Goal: Information Seeking & Learning: Understand process/instructions

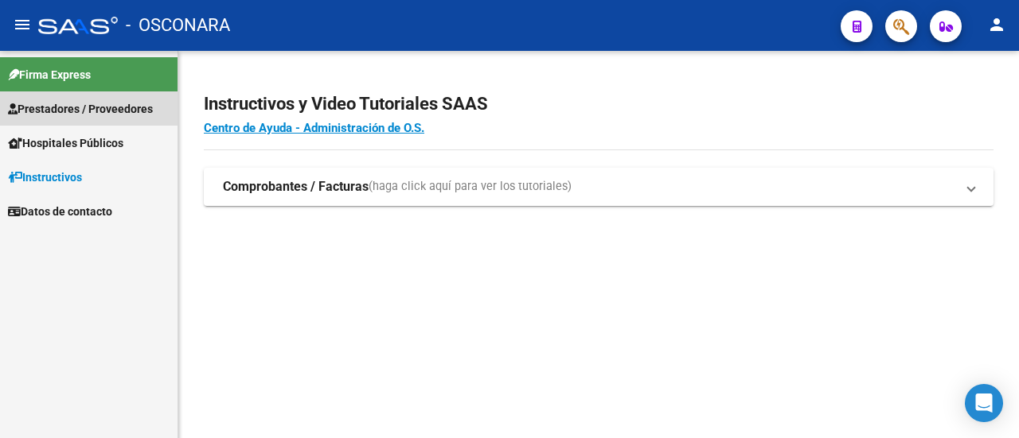
click at [59, 103] on span "Prestadores / Proveedores" at bounding box center [80, 109] width 145 height 18
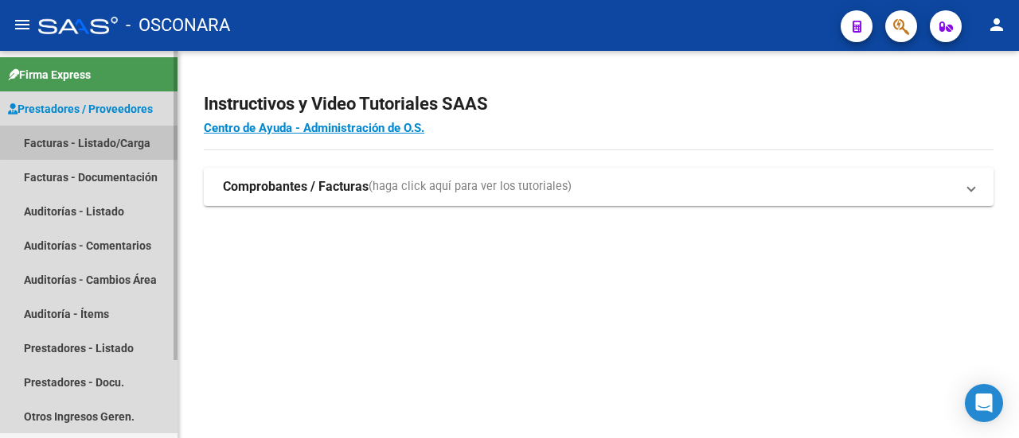
click at [124, 139] on link "Facturas - Listado/Carga" at bounding box center [88, 143] width 177 height 34
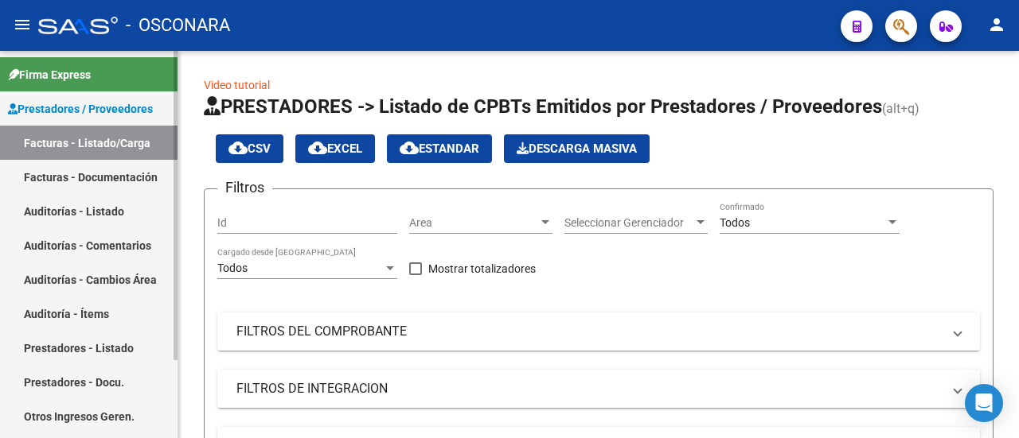
click at [115, 139] on link "Facturas - Listado/Carga" at bounding box center [88, 143] width 177 height 34
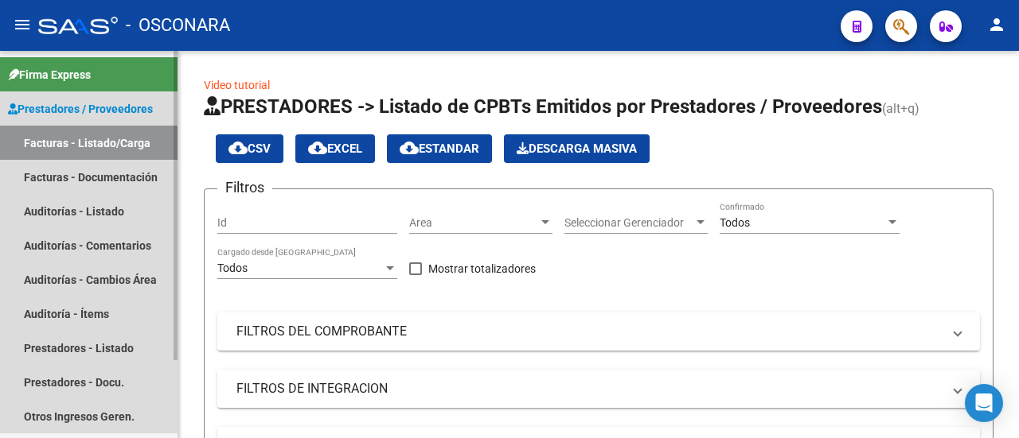
click at [80, 101] on span "Prestadores / Proveedores" at bounding box center [80, 109] width 145 height 18
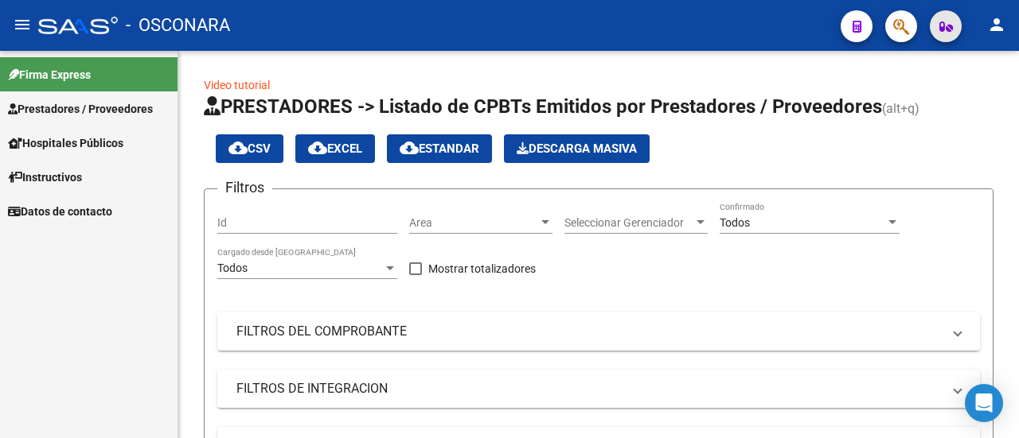
click at [945, 23] on icon "button" at bounding box center [946, 27] width 14 height 12
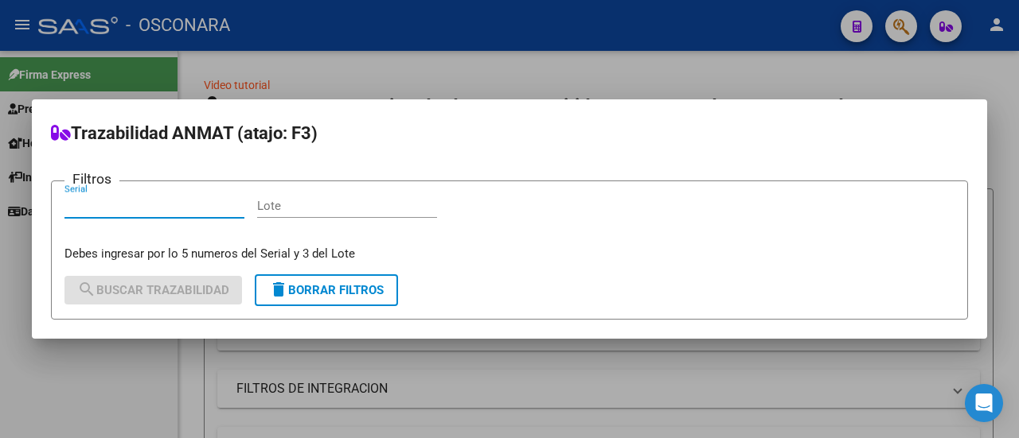
click at [494, 95] on div at bounding box center [509, 219] width 1019 height 438
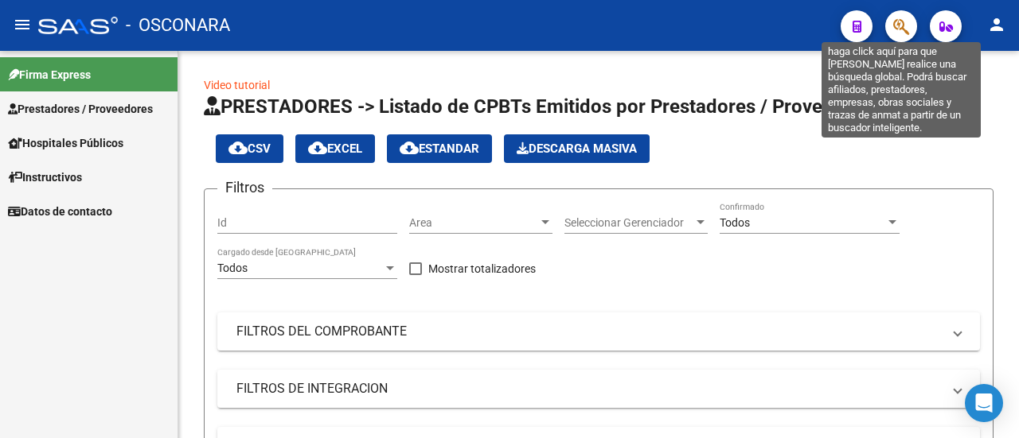
click at [910, 29] on button "button" at bounding box center [901, 26] width 32 height 32
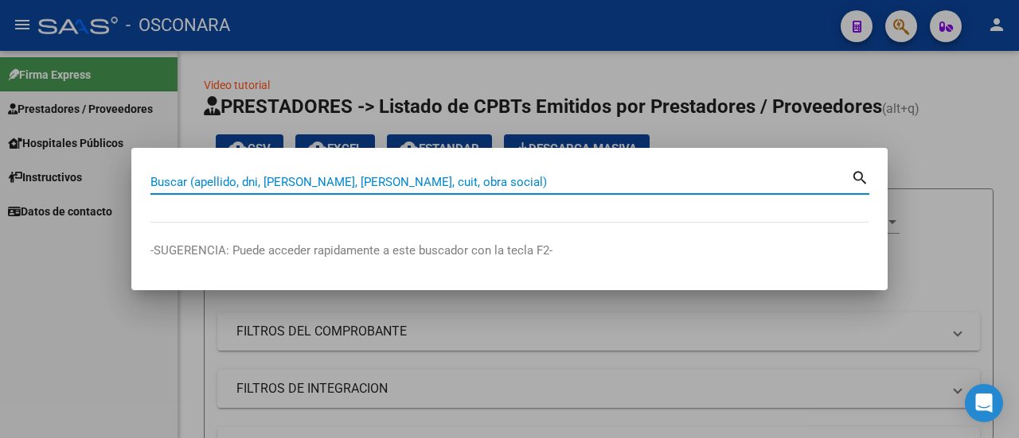
click at [880, 122] on div at bounding box center [509, 219] width 1019 height 438
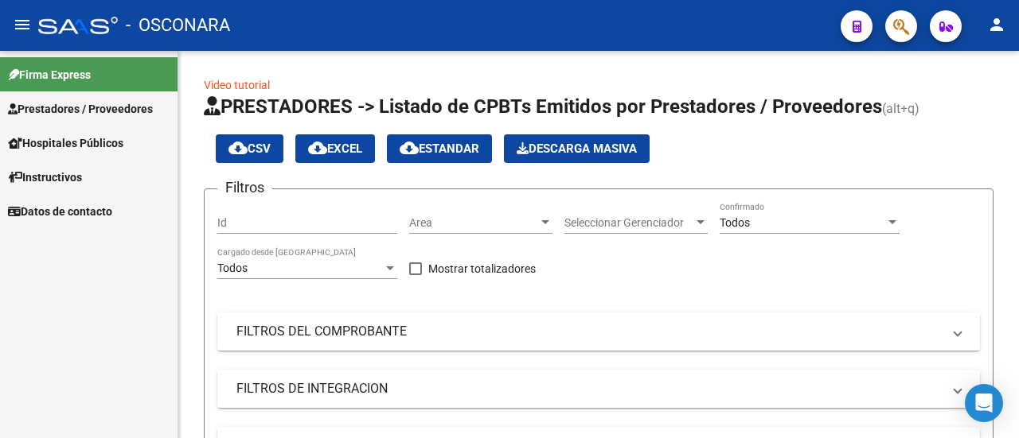
click at [84, 104] on span "Prestadores / Proveedores" at bounding box center [80, 109] width 145 height 18
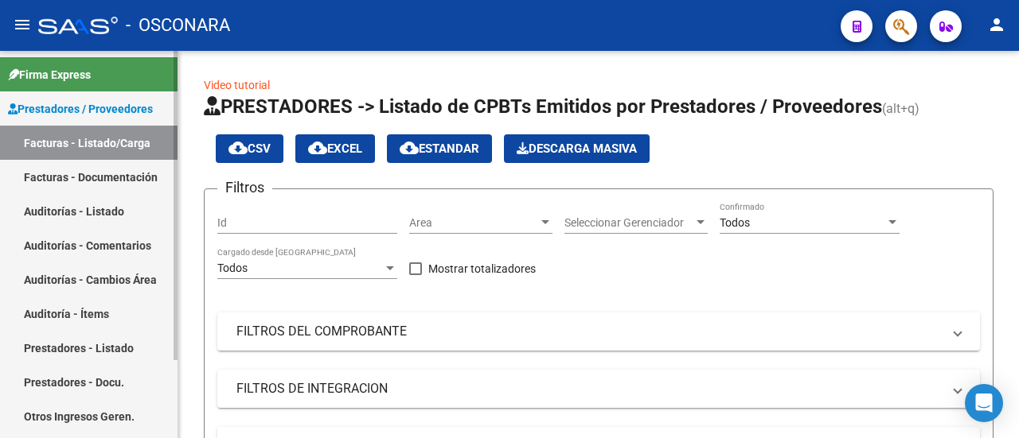
click at [128, 171] on link "Facturas - Documentación" at bounding box center [88, 177] width 177 height 34
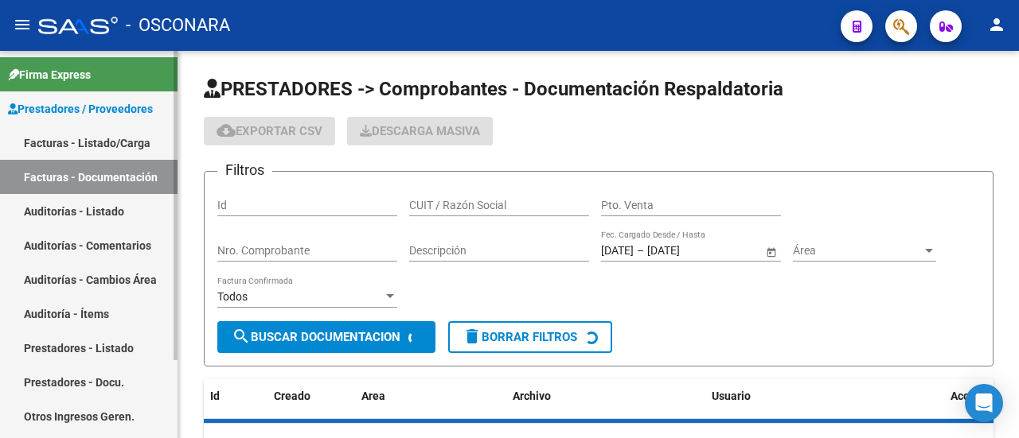
click at [128, 144] on link "Facturas - Listado/Carga" at bounding box center [88, 143] width 177 height 34
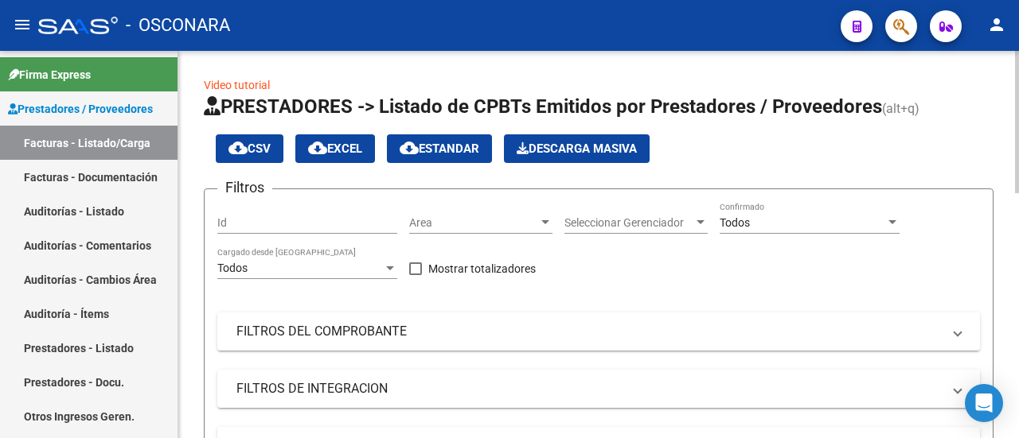
click at [350, 217] on input "Id" at bounding box center [307, 223] width 180 height 14
click at [431, 226] on span "Area" at bounding box center [473, 223] width 129 height 14
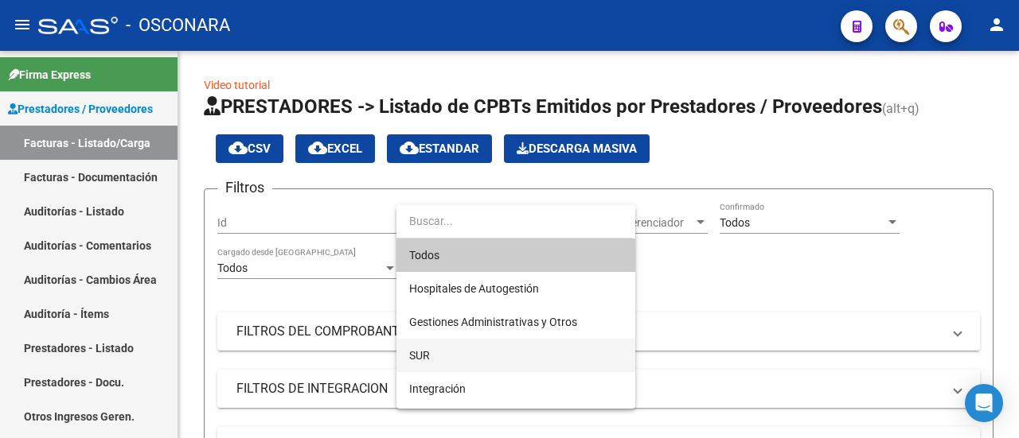
click at [456, 348] on span "SUR" at bounding box center [515, 355] width 213 height 33
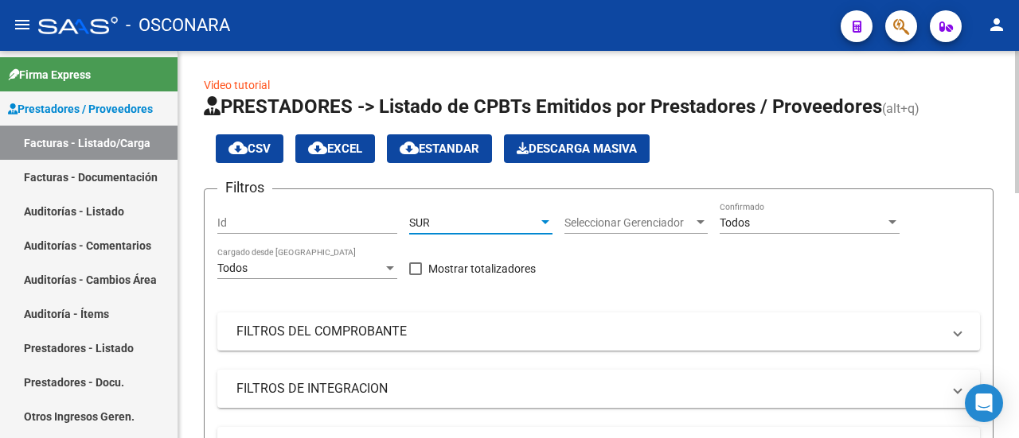
click at [617, 218] on span "Seleccionar Gerenciador" at bounding box center [628, 223] width 129 height 14
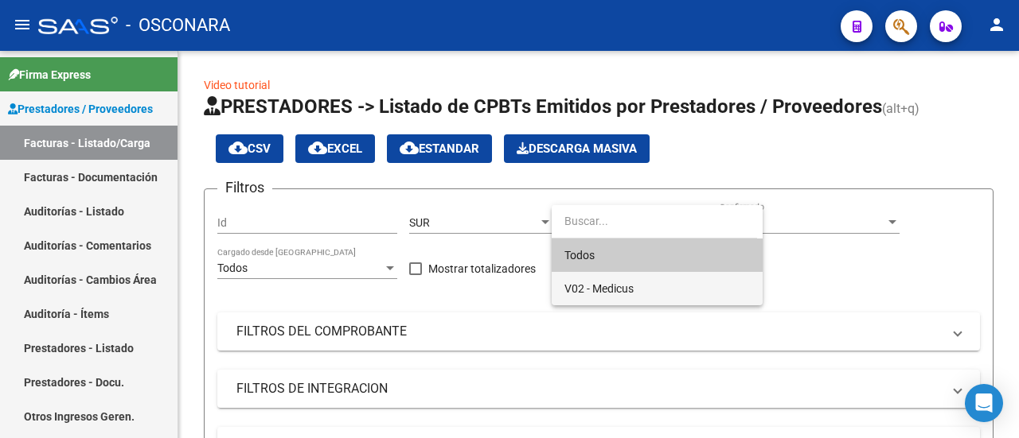
click at [637, 298] on span "V02 - Medicus" at bounding box center [656, 288] width 185 height 33
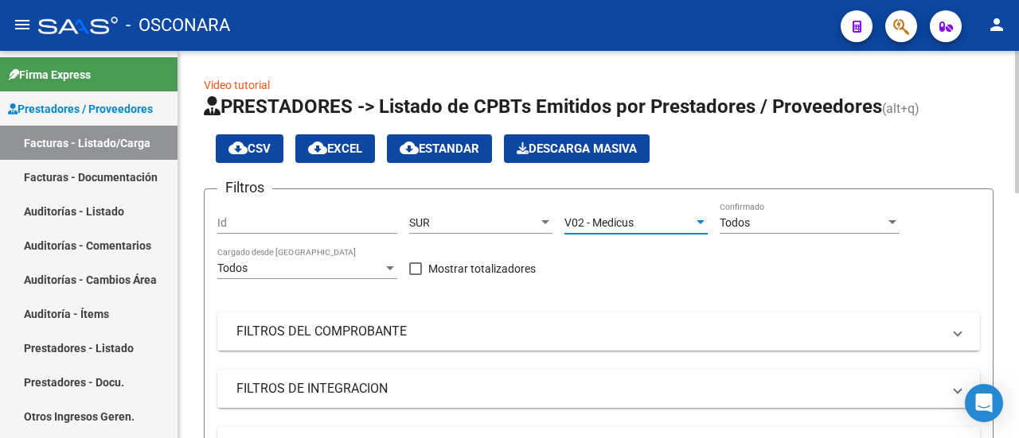
click at [748, 220] on span "Todos" at bounding box center [734, 222] width 30 height 13
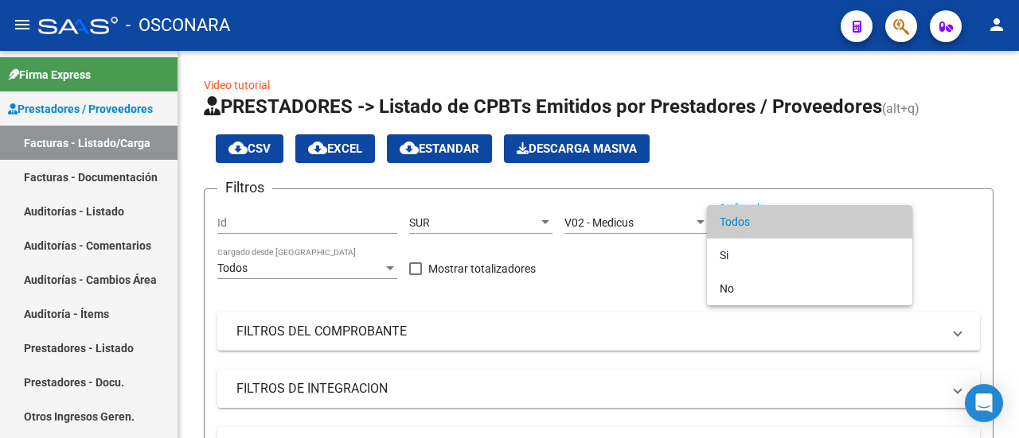
click at [622, 279] on div at bounding box center [509, 219] width 1019 height 438
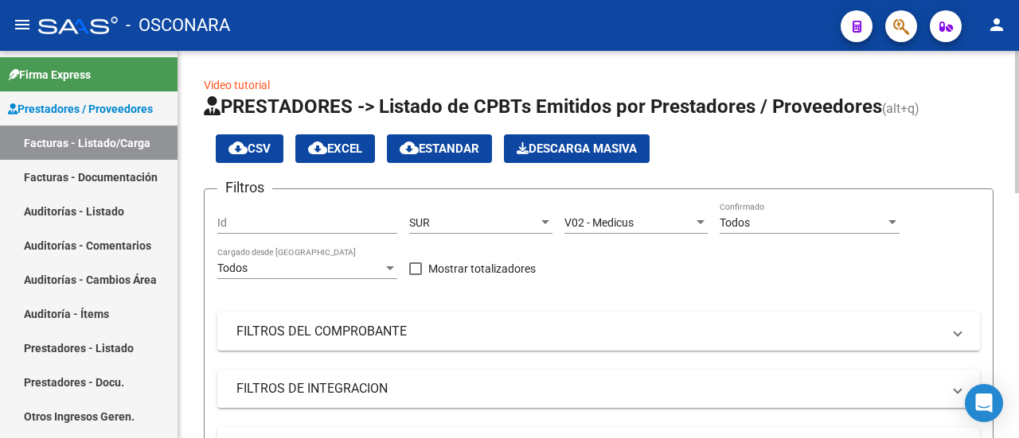
click at [362, 271] on div "Todos" at bounding box center [300, 269] width 166 height 14
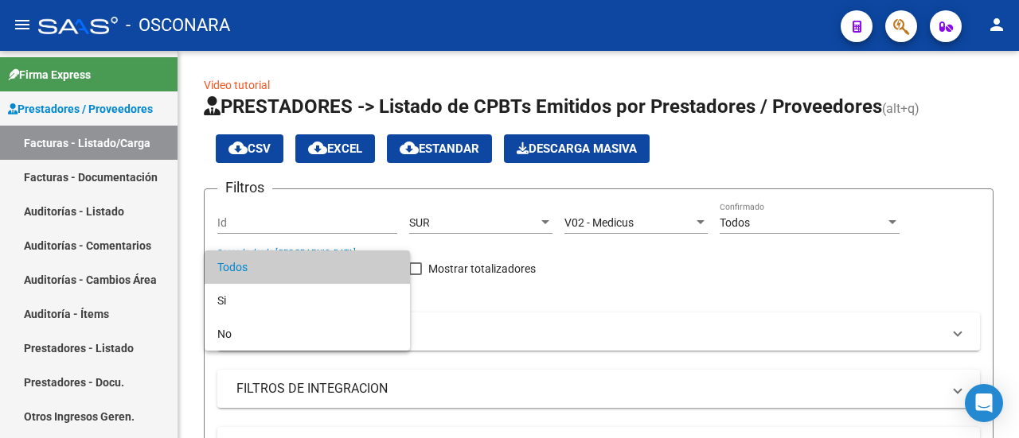
click at [565, 311] on div at bounding box center [509, 219] width 1019 height 438
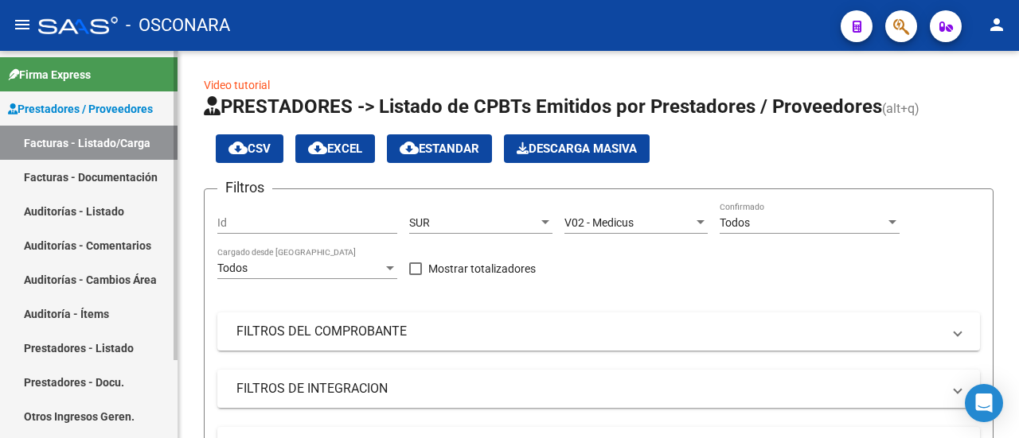
click at [110, 138] on link "Facturas - Listado/Carga" at bounding box center [88, 143] width 177 height 34
click at [247, 82] on link "Video tutorial" at bounding box center [237, 85] width 66 height 13
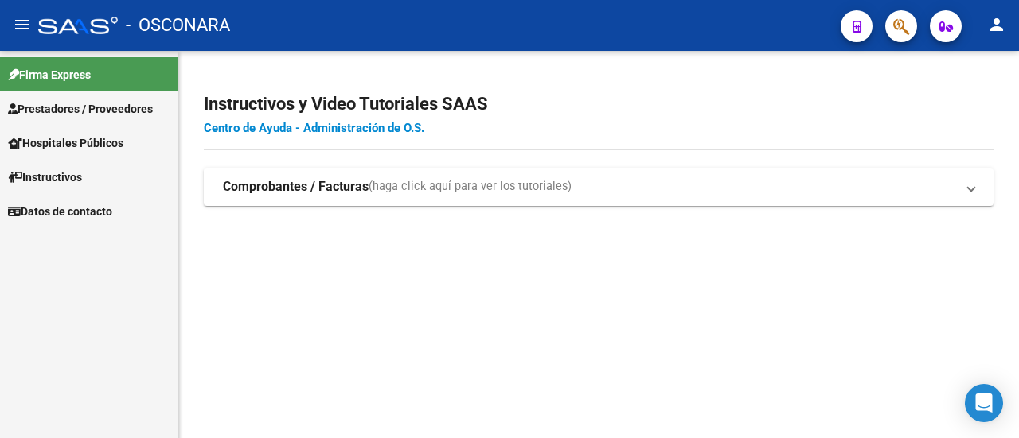
click at [263, 126] on link "Centro de Ayuda - Administración de O.S." at bounding box center [314, 128] width 220 height 14
drag, startPoint x: 730, startPoint y: 321, endPoint x: 602, endPoint y: 216, distance: 164.6
click at [728, 311] on mat-sidenav-content "Instructivos y Video Tutoriales SAAS Centro de Ayuda - Administración de O.S. C…" at bounding box center [598, 245] width 840 height 388
